Goal: Task Accomplishment & Management: Manage account settings

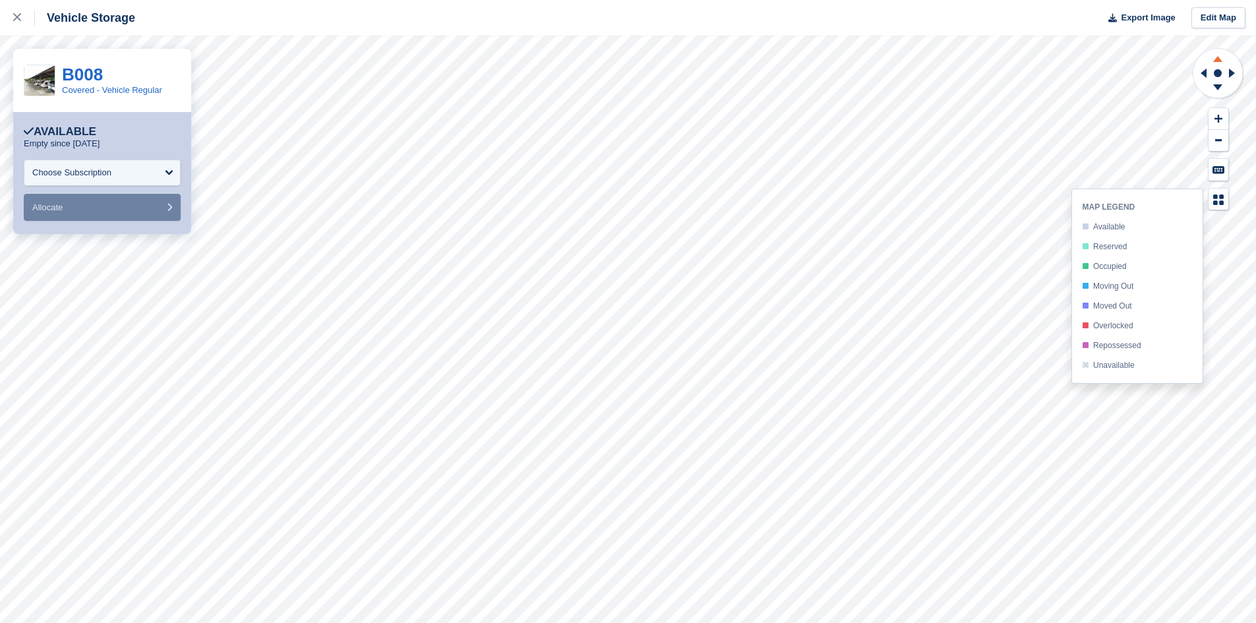
click at [1218, 63] on icon at bounding box center [1218, 57] width 34 height 16
click at [1217, 84] on icon at bounding box center [1217, 87] width 9 height 6
click at [1171, 144] on div at bounding box center [628, 330] width 1256 height 588
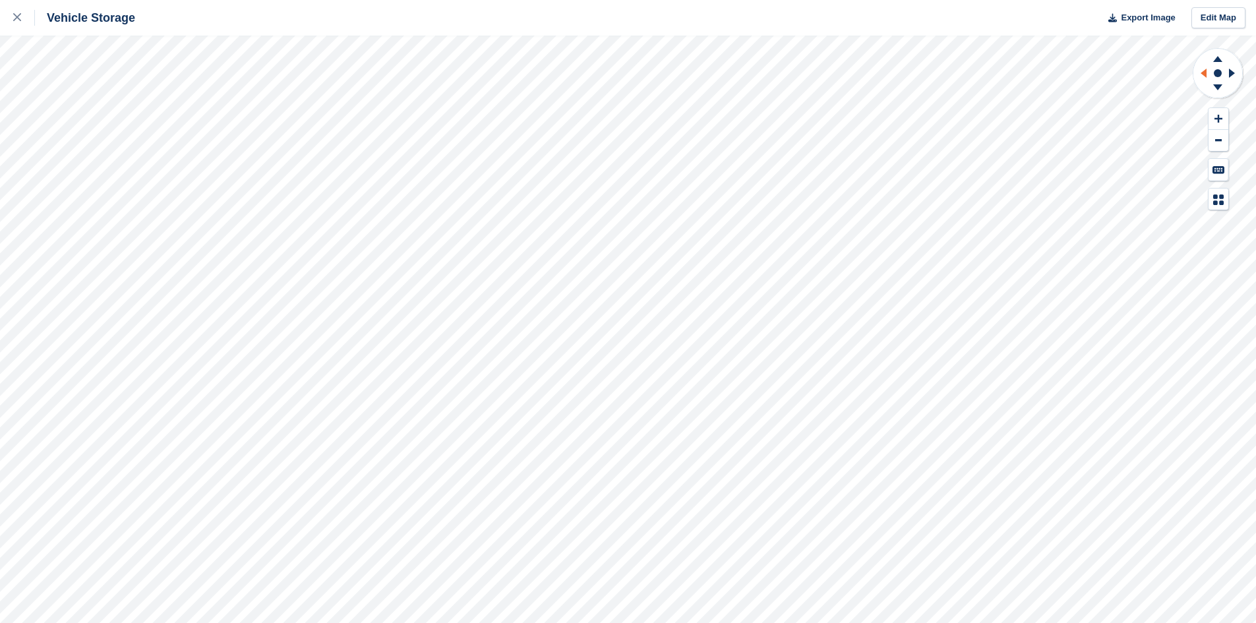
click at [1203, 76] on icon at bounding box center [1202, 73] width 16 height 34
click at [1234, 73] on icon at bounding box center [1232, 73] width 6 height 9
click at [16, 25] on div at bounding box center [24, 18] width 22 height 16
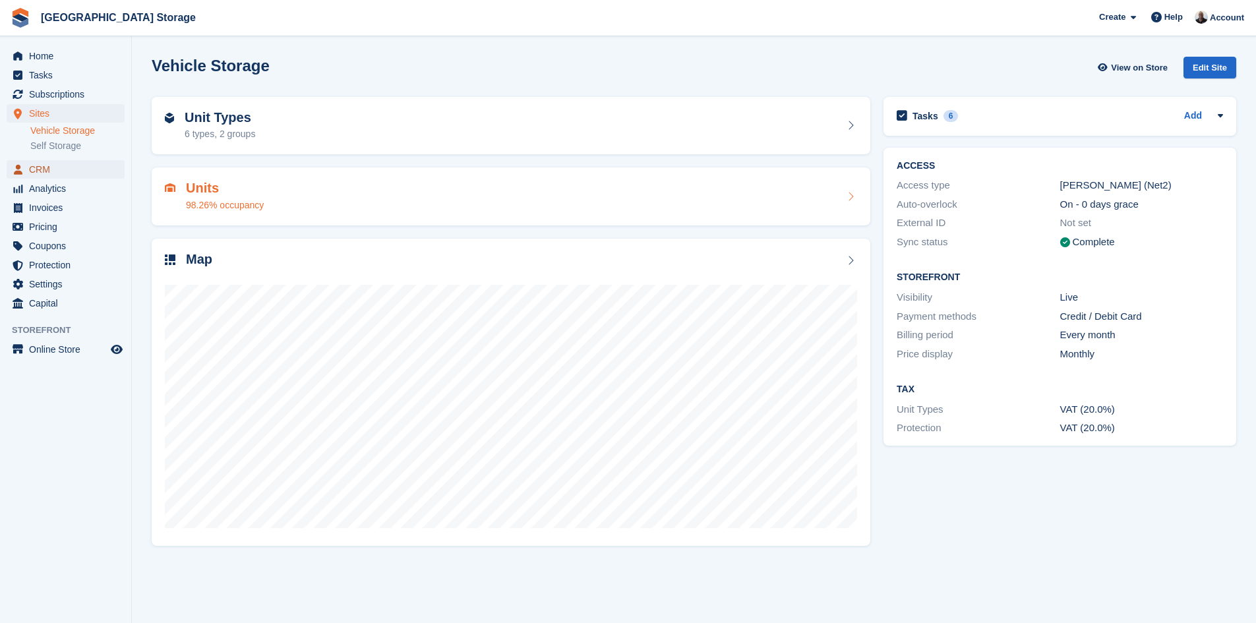
click at [37, 172] on span "CRM" at bounding box center [68, 169] width 79 height 18
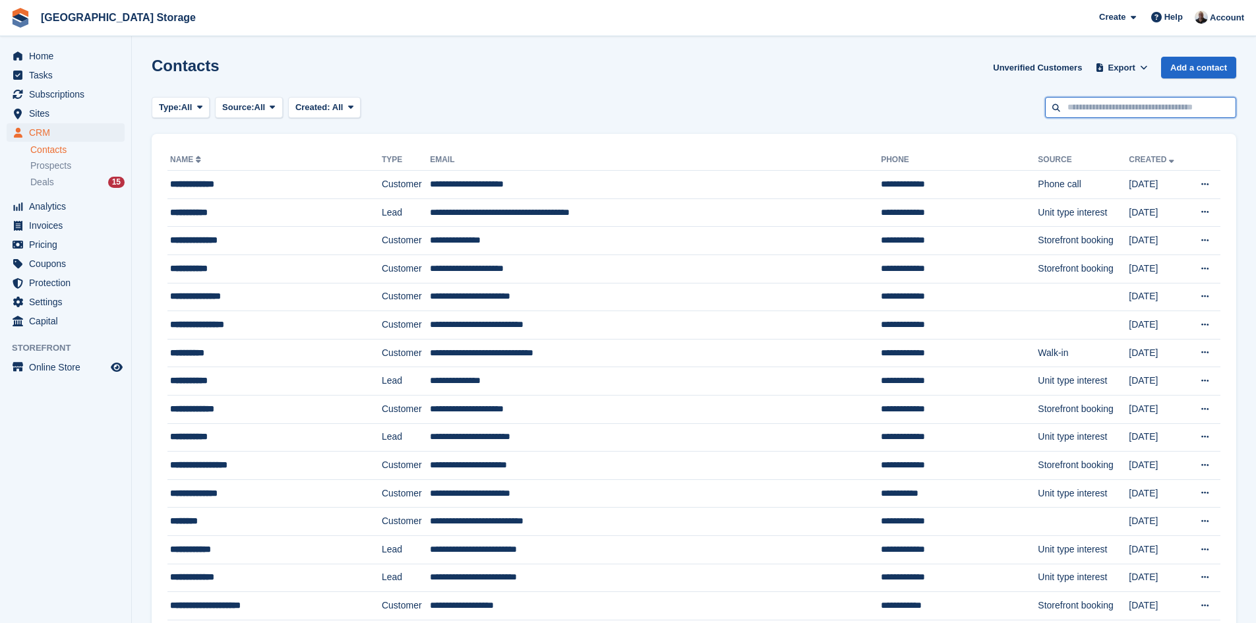
click at [1081, 104] on input "text" at bounding box center [1140, 108] width 191 height 22
type input "******"
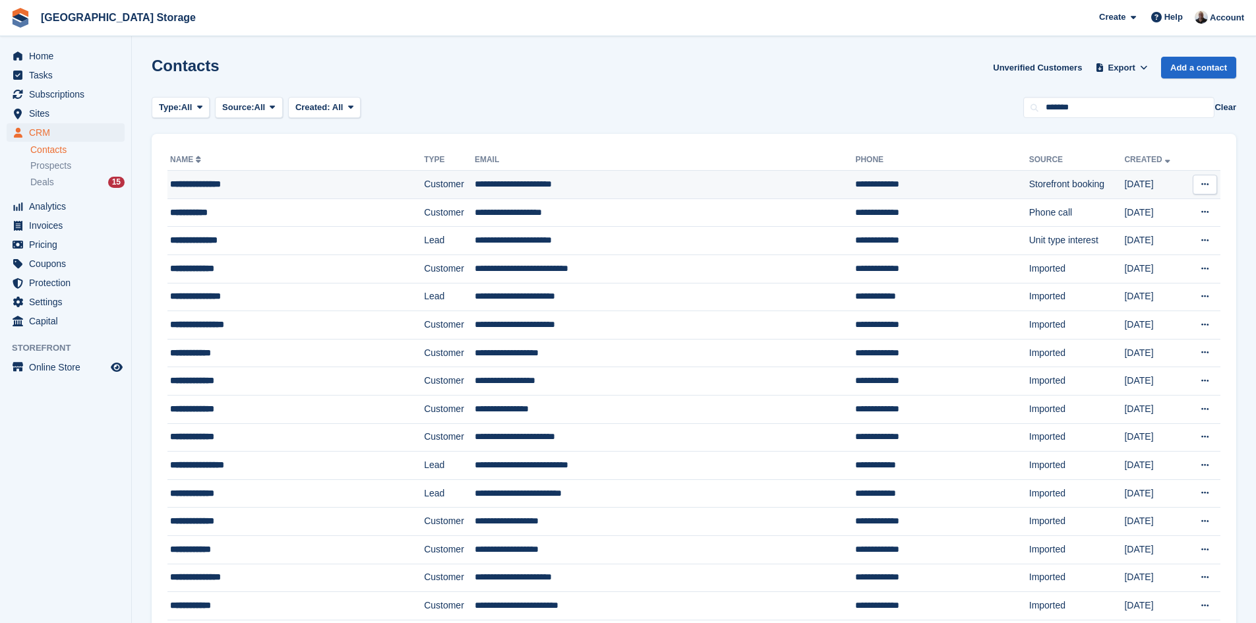
click at [257, 175] on td "**********" at bounding box center [295, 185] width 257 height 28
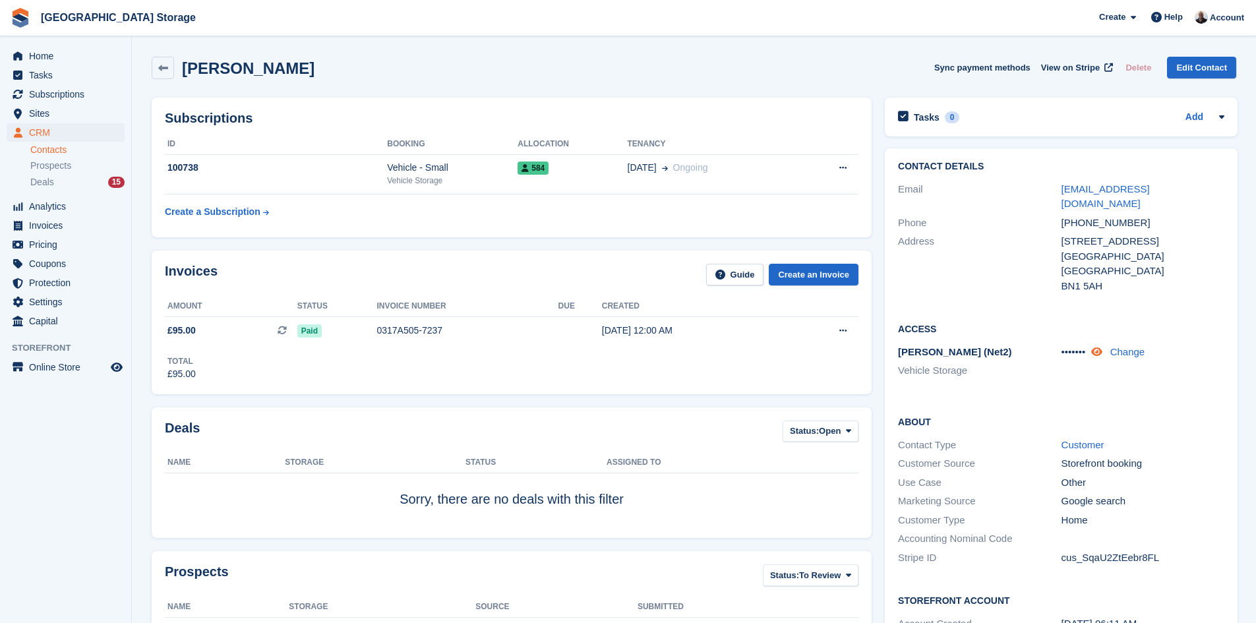
click at [1099, 347] on icon at bounding box center [1096, 352] width 11 height 10
click at [51, 118] on span "Sites" at bounding box center [68, 113] width 79 height 18
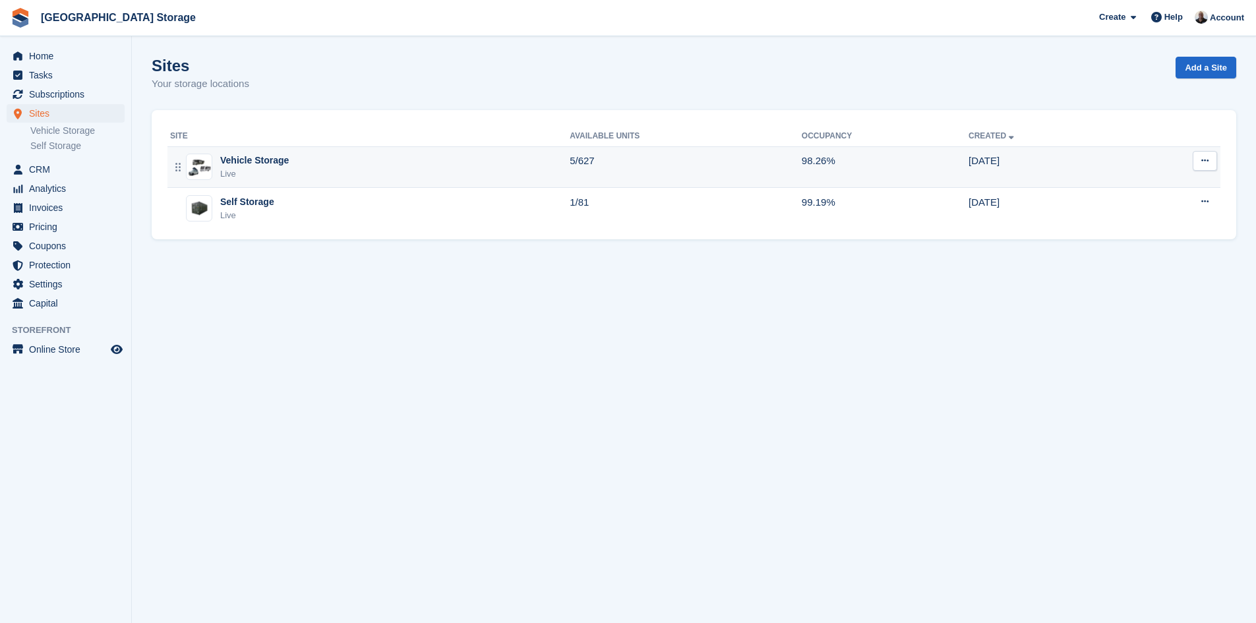
click at [402, 173] on div "Vehicle Storage Live" at bounding box center [370, 167] width 400 height 27
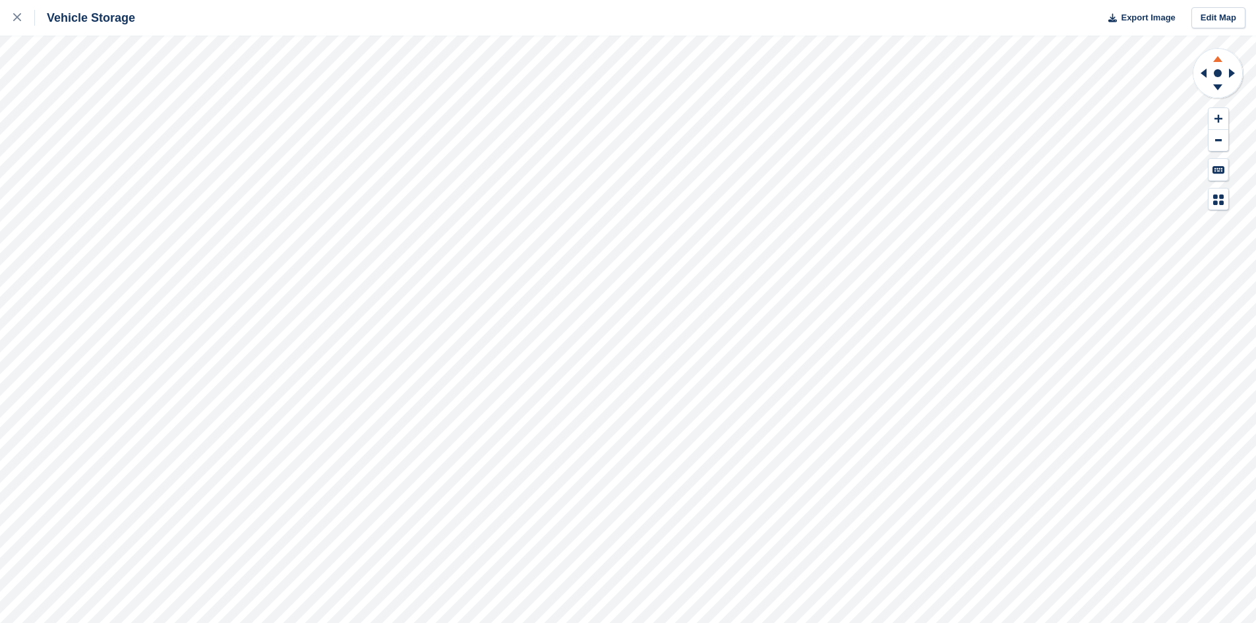
click at [1219, 58] on icon at bounding box center [1217, 59] width 9 height 6
click at [1213, 86] on icon at bounding box center [1218, 89] width 34 height 16
click at [1216, 86] on icon at bounding box center [1217, 87] width 9 height 6
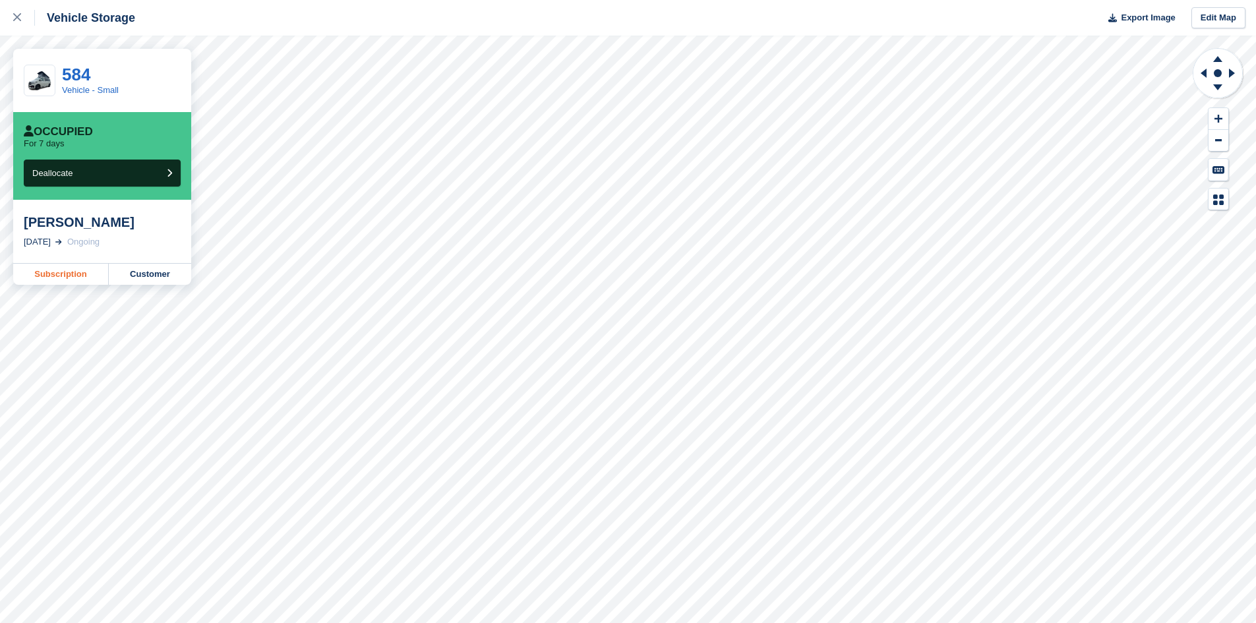
click at [62, 273] on link "Subscription" at bounding box center [61, 274] width 96 height 21
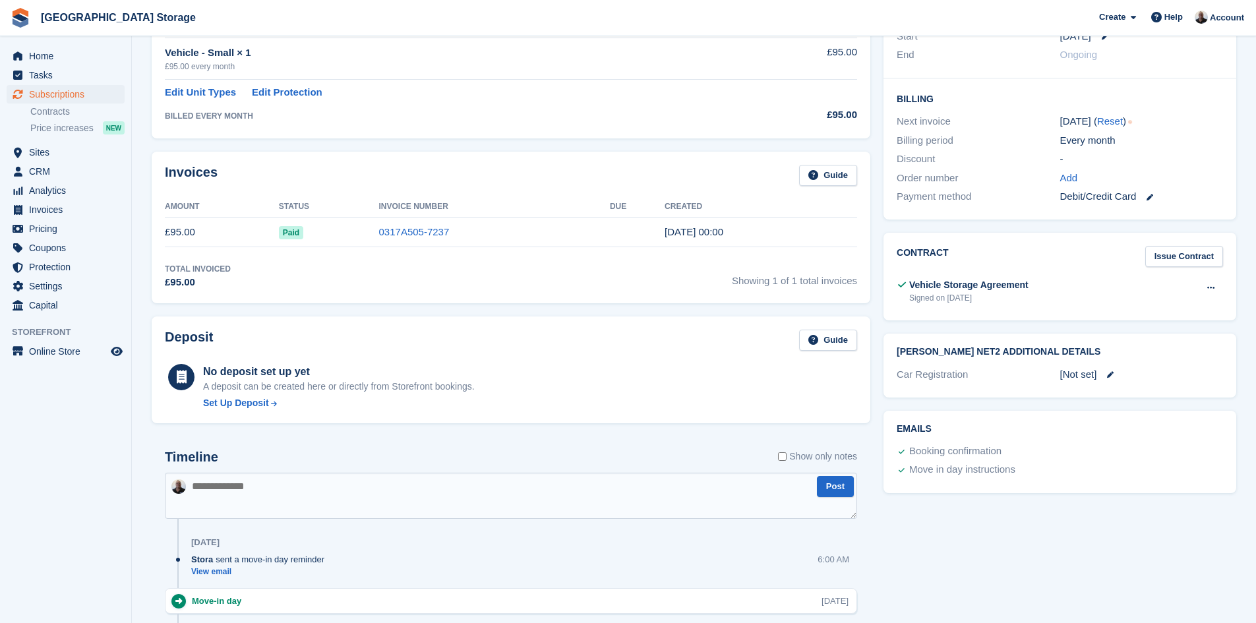
scroll to position [330, 0]
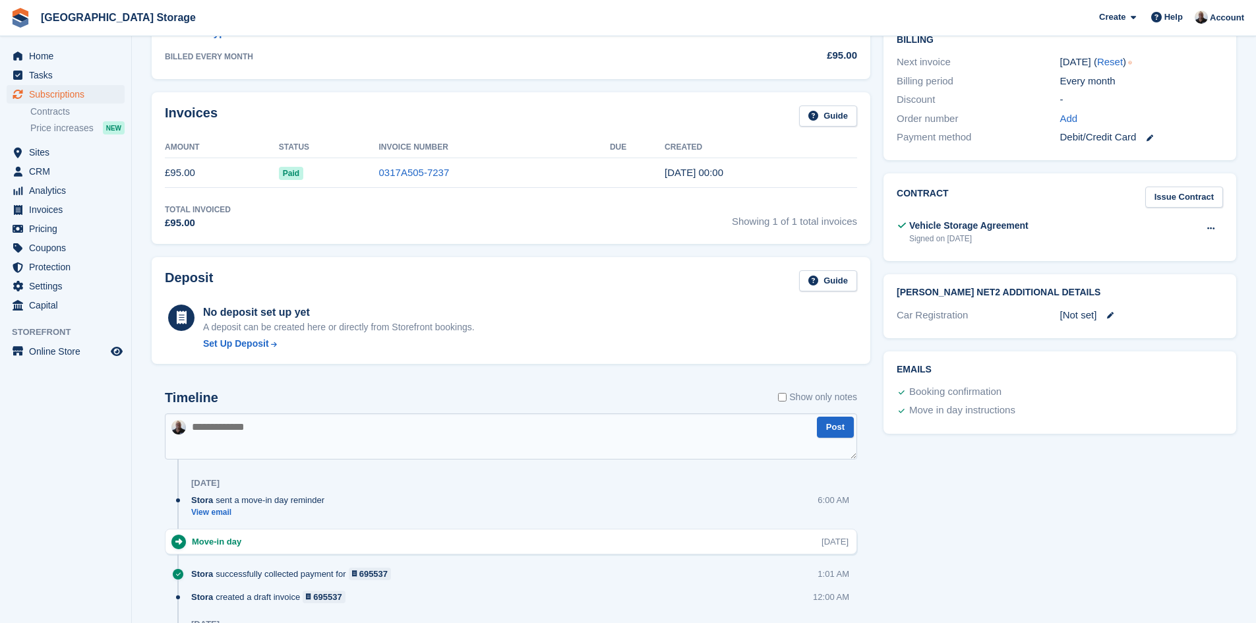
click at [214, 440] on textarea at bounding box center [511, 436] width 692 height 46
type textarea "**********"
click at [842, 418] on button "Post" at bounding box center [835, 428] width 37 height 22
